Goal: Task Accomplishment & Management: Manage account settings

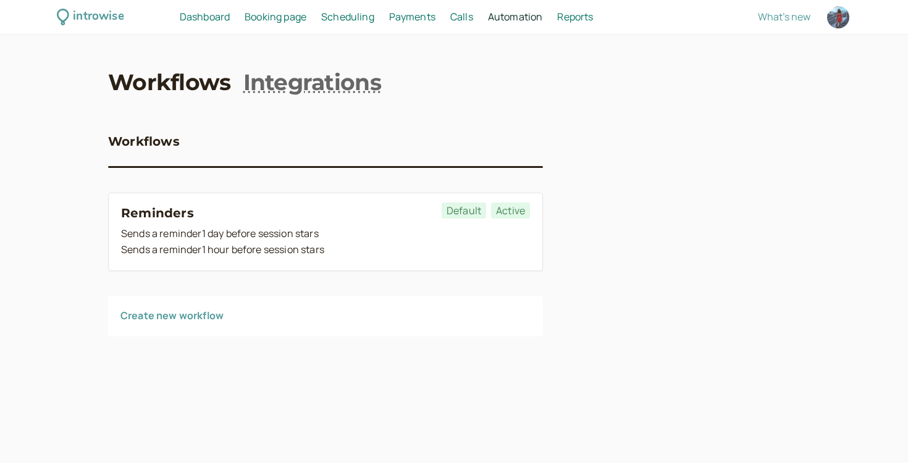
click at [189, 85] on link "Workflows" at bounding box center [169, 82] width 123 height 31
click at [261, 10] on span "Booking page" at bounding box center [276, 17] width 62 height 14
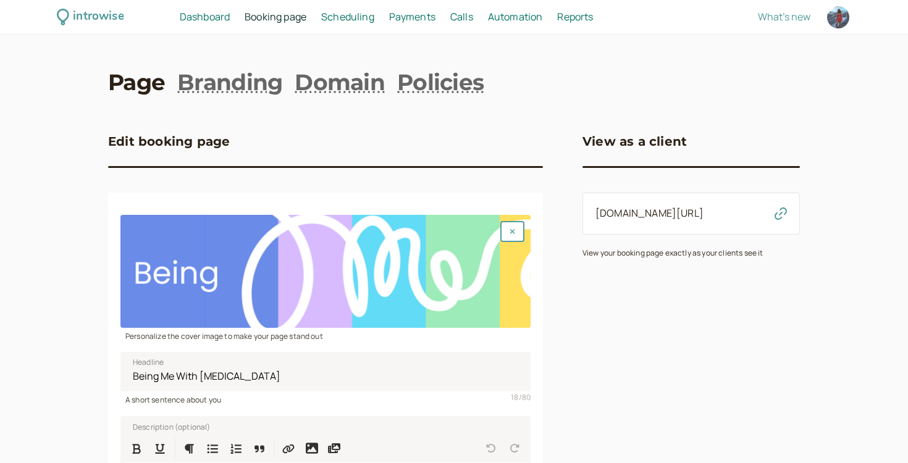
click at [212, 15] on span "Dashboard" at bounding box center [205, 17] width 50 height 14
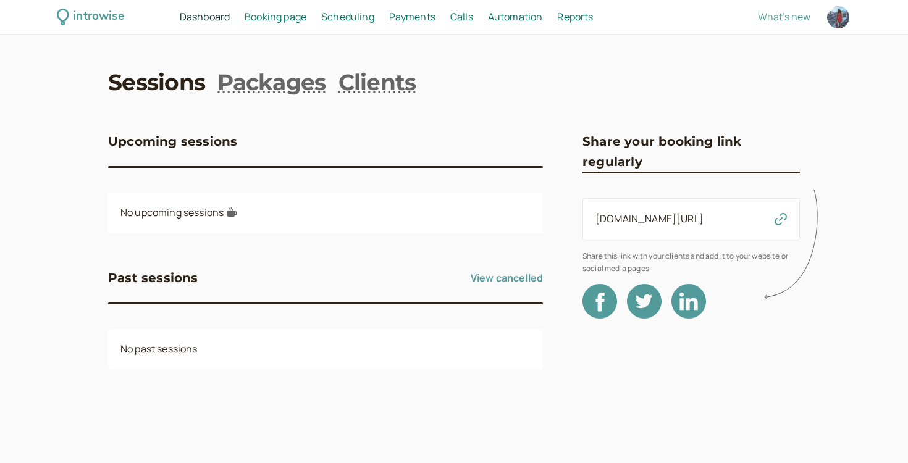
click at [353, 13] on span "Scheduling" at bounding box center [347, 17] width 53 height 14
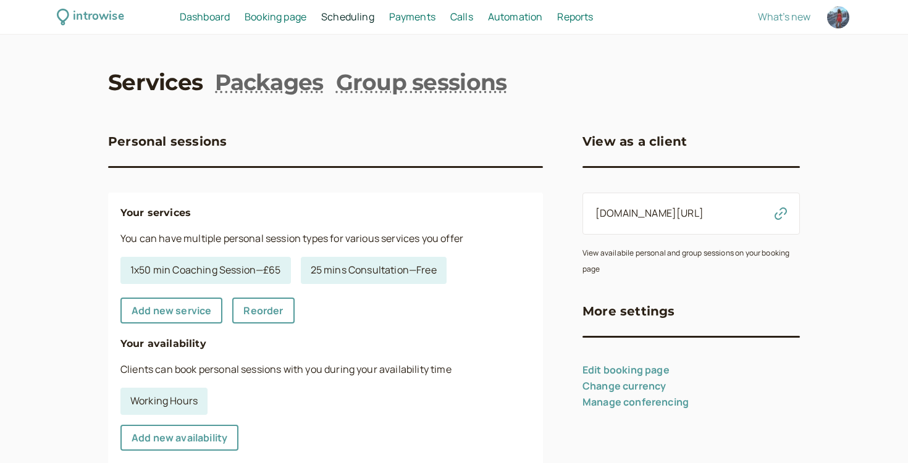
click at [224, 11] on span "Dashboard" at bounding box center [205, 17] width 50 height 14
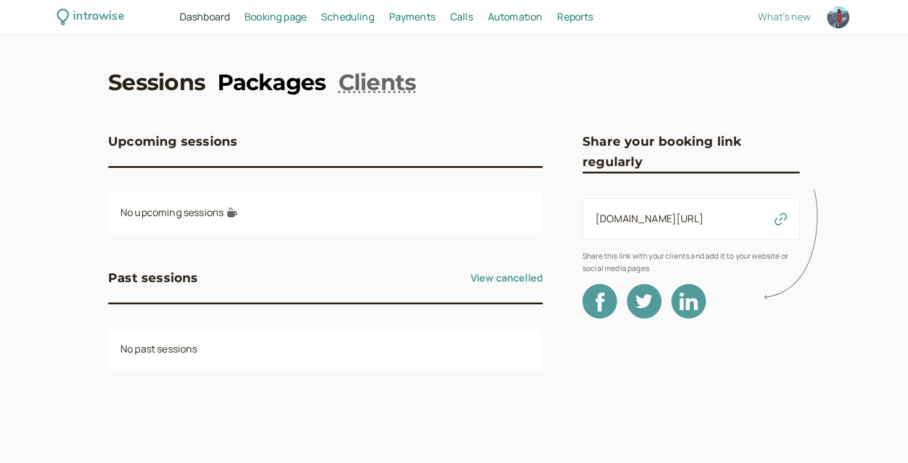
click at [241, 88] on link "Packages" at bounding box center [271, 82] width 108 height 31
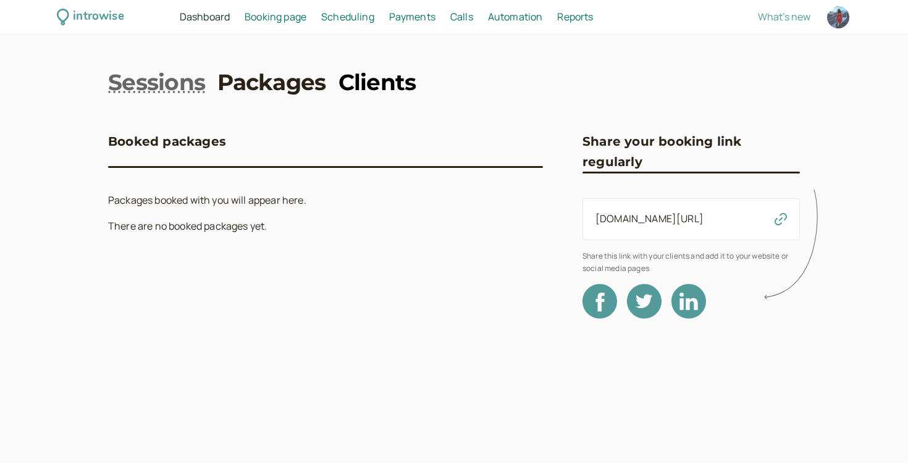
click at [366, 80] on link "Clients" at bounding box center [377, 82] width 78 height 31
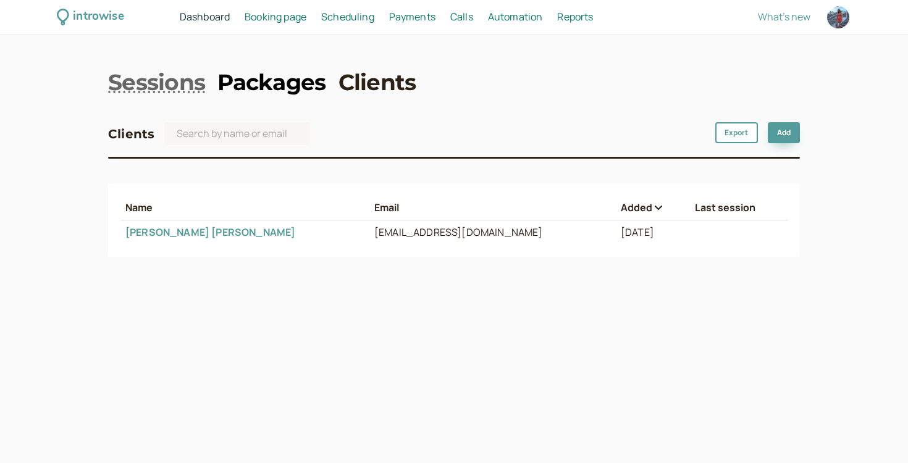
click at [301, 82] on link "Packages" at bounding box center [271, 82] width 108 height 31
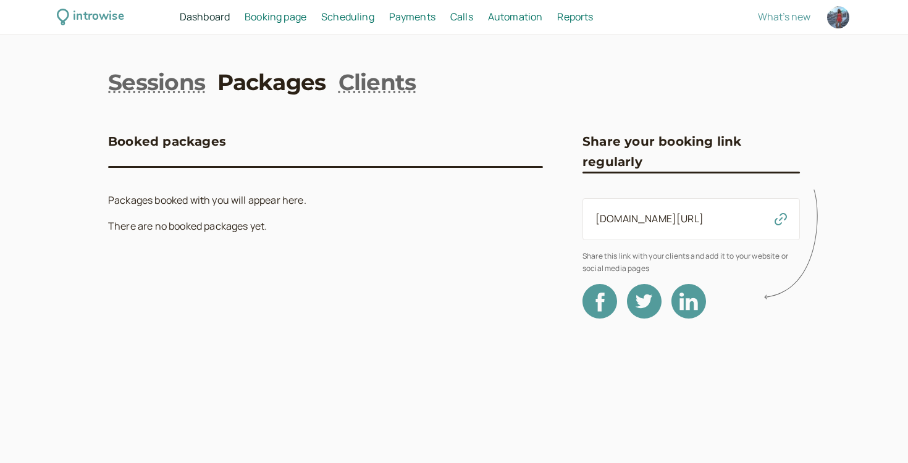
click at [282, 19] on span "Booking page" at bounding box center [276, 17] width 62 height 14
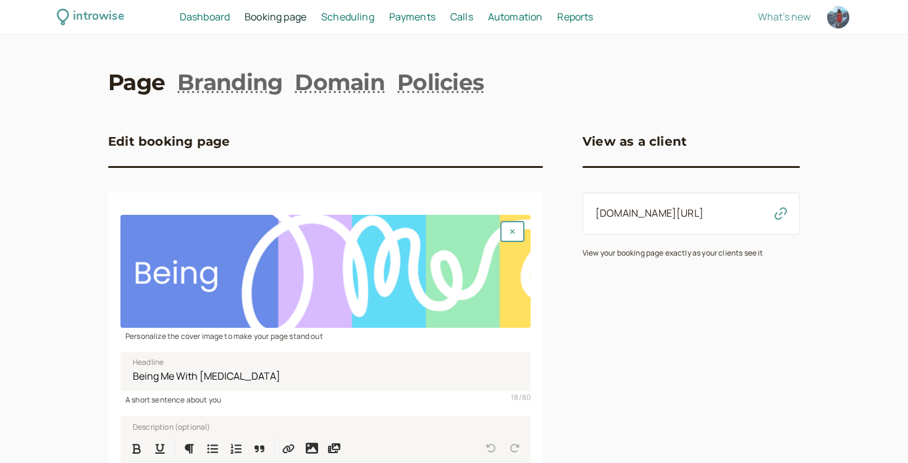
click at [262, 99] on div "Page Branding Domain Policies Edit booking page Personalize the cover image to …" at bounding box center [454, 380] width 692 height 626
click at [352, 21] on span "Scheduling" at bounding box center [347, 17] width 53 height 14
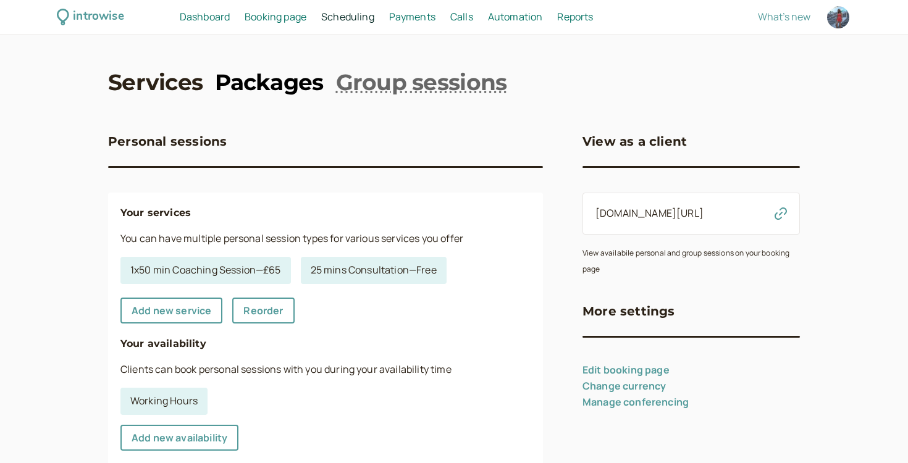
click at [274, 93] on link "Packages" at bounding box center [269, 82] width 108 height 31
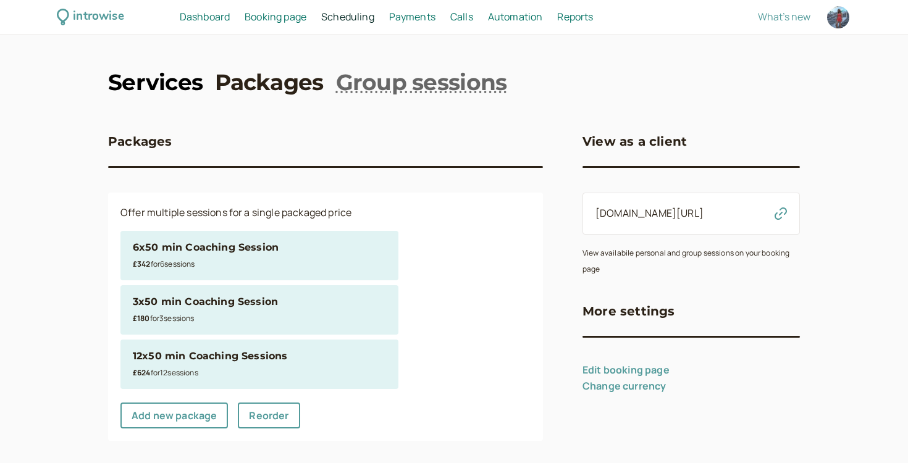
click at [172, 80] on link "Services" at bounding box center [155, 82] width 94 height 31
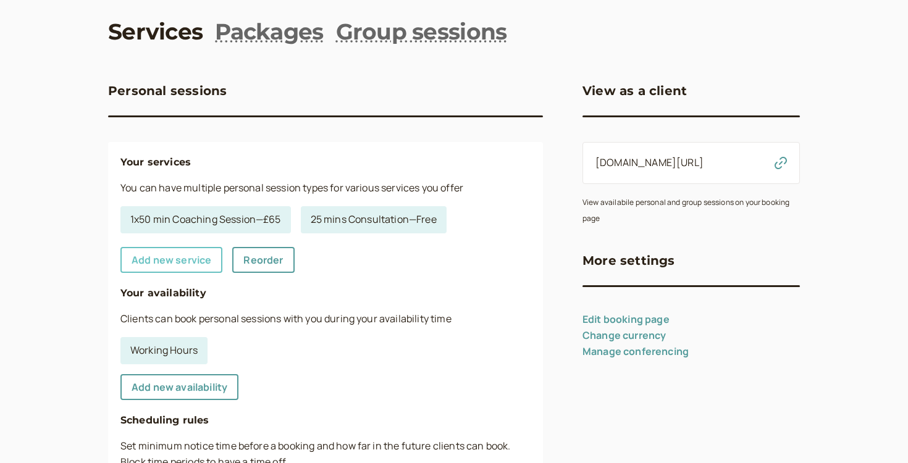
scroll to position [59, 0]
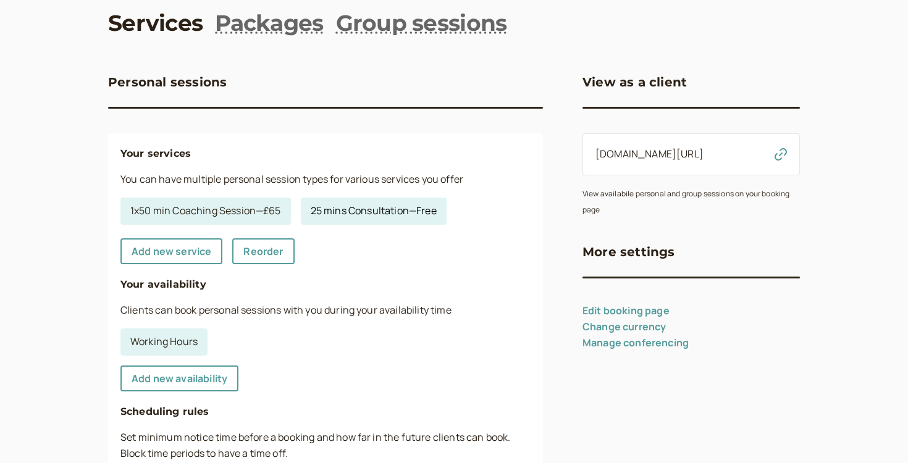
click at [345, 207] on link "25 mins Consultation — Free" at bounding box center [374, 211] width 146 height 27
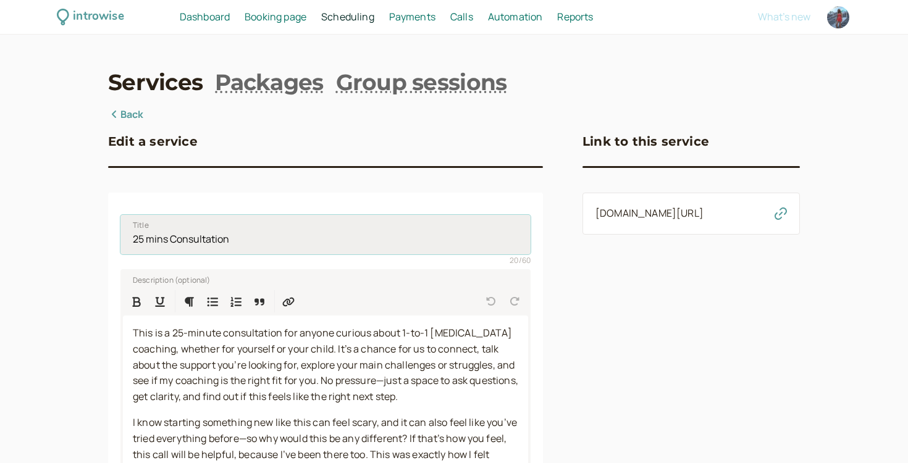
drag, startPoint x: 128, startPoint y: 241, endPoint x: 306, endPoint y: 241, distance: 177.2
click at [306, 241] on input "25 mins Consultation" at bounding box center [325, 235] width 410 height 40
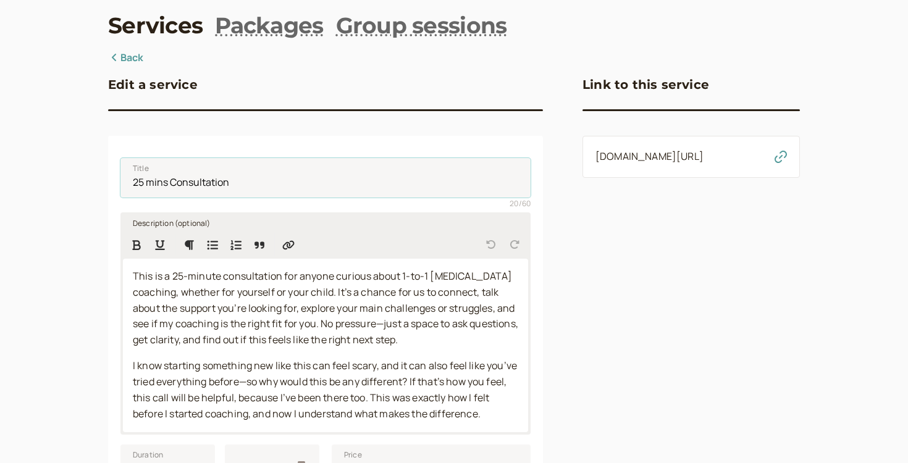
scroll to position [65, 0]
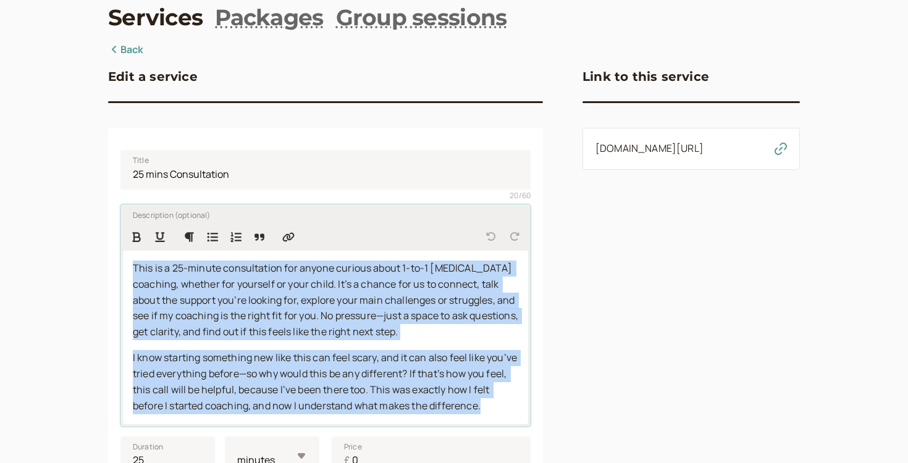
drag, startPoint x: 134, startPoint y: 271, endPoint x: 511, endPoint y: 411, distance: 402.3
click at [511, 411] on div "This is a 25-minute consultation for anyone curious about 1-to-1 [MEDICAL_DATA]…" at bounding box center [325, 338] width 405 height 174
copy div "This is a 25-minute consultation for anyone curious about 1-to-1 [MEDICAL_DATA]…"
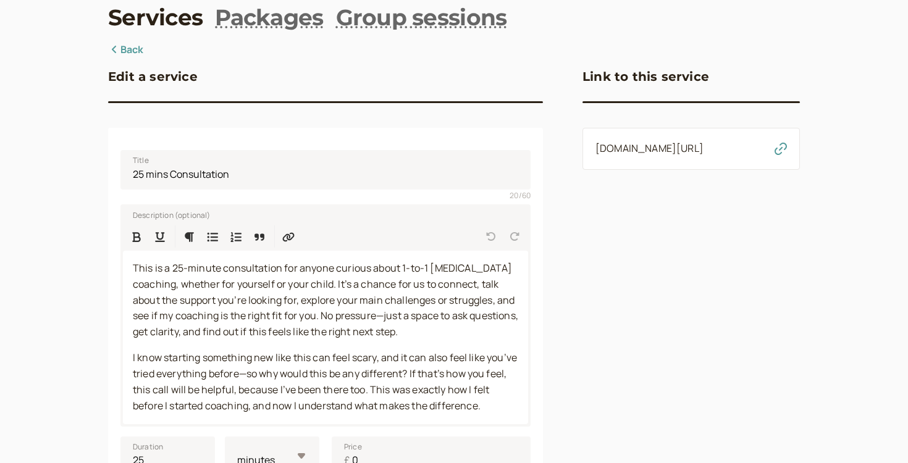
click at [119, 59] on div "Edit a service Title 25 mins Consultation 20 / 60 Description (optional) This i…" at bounding box center [325, 452] width 435 height 820
click at [121, 56] on link "Back" at bounding box center [126, 50] width 36 height 16
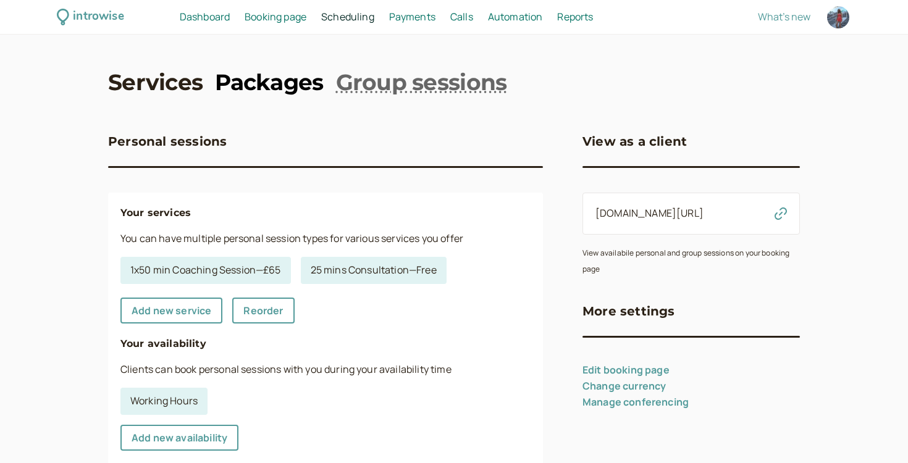
click at [259, 78] on link "Packages" at bounding box center [269, 82] width 108 height 31
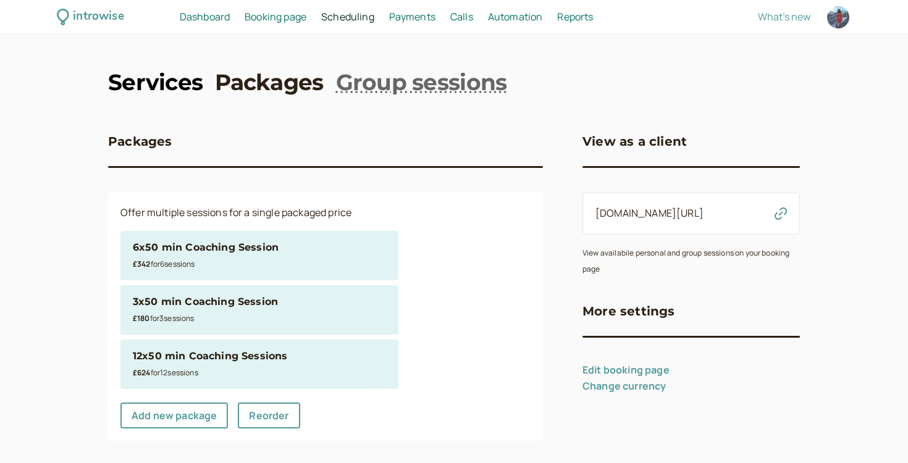
click at [151, 76] on link "Services" at bounding box center [155, 82] width 94 height 31
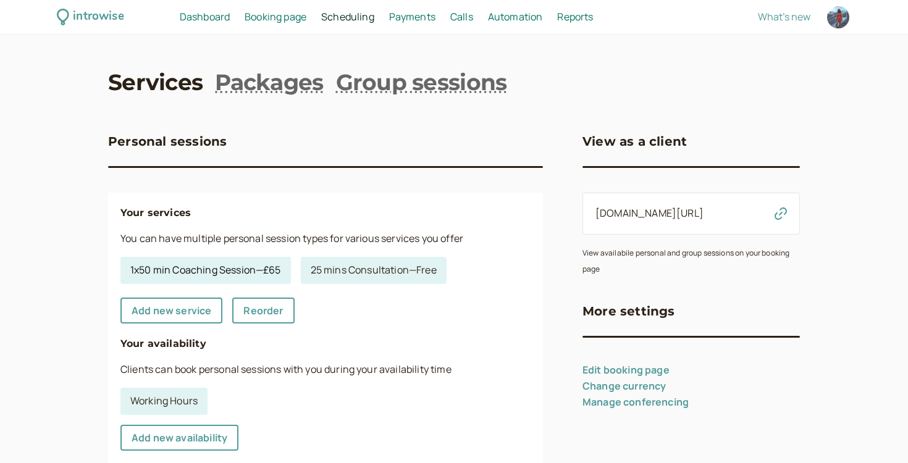
scroll to position [44, 0]
